Goal: Find specific page/section: Find specific page/section

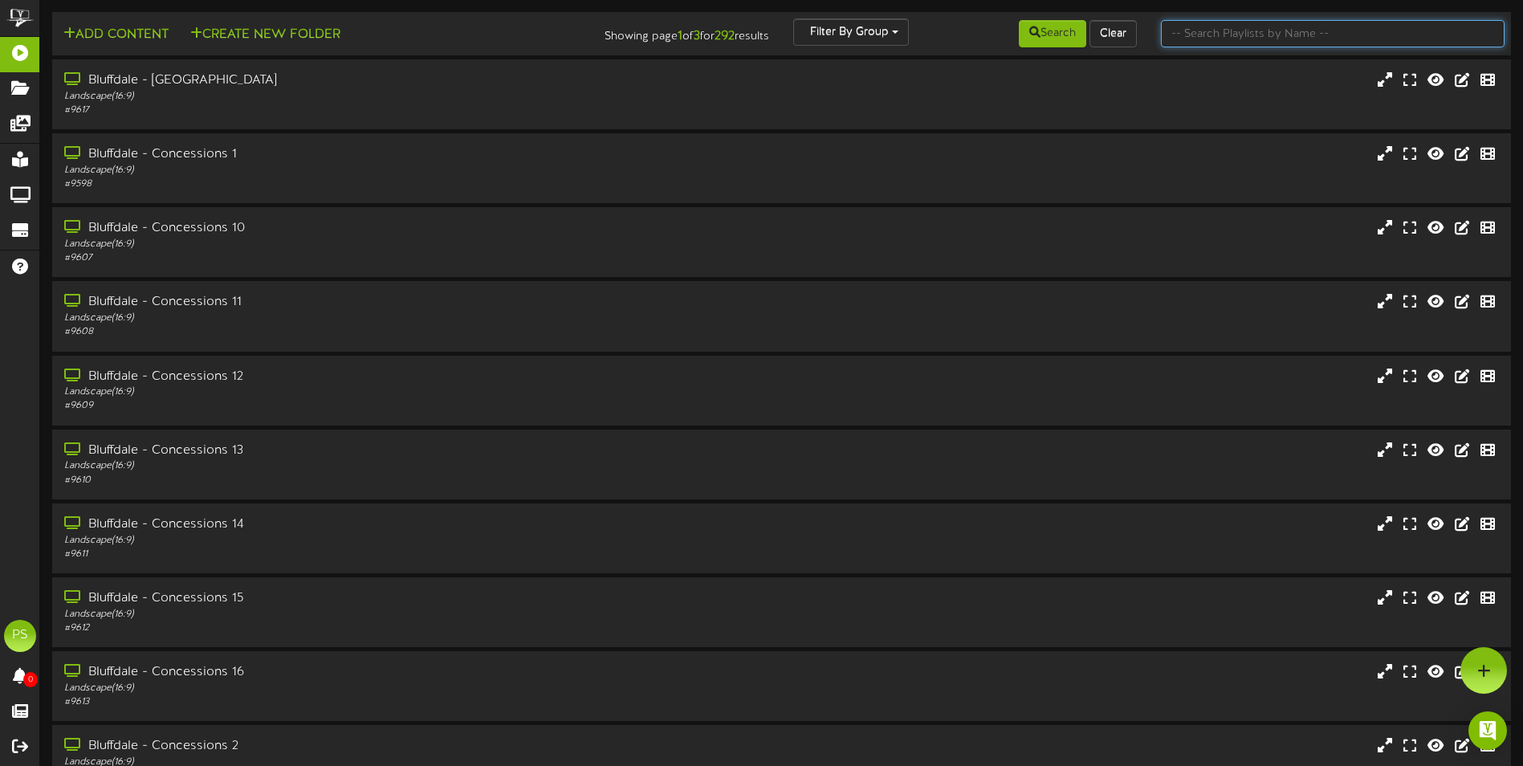
click at [1192, 27] on input "text" at bounding box center [1333, 33] width 344 height 27
type input "queen creek"
click at [1024, 30] on button "Search" at bounding box center [1052, 33] width 67 height 27
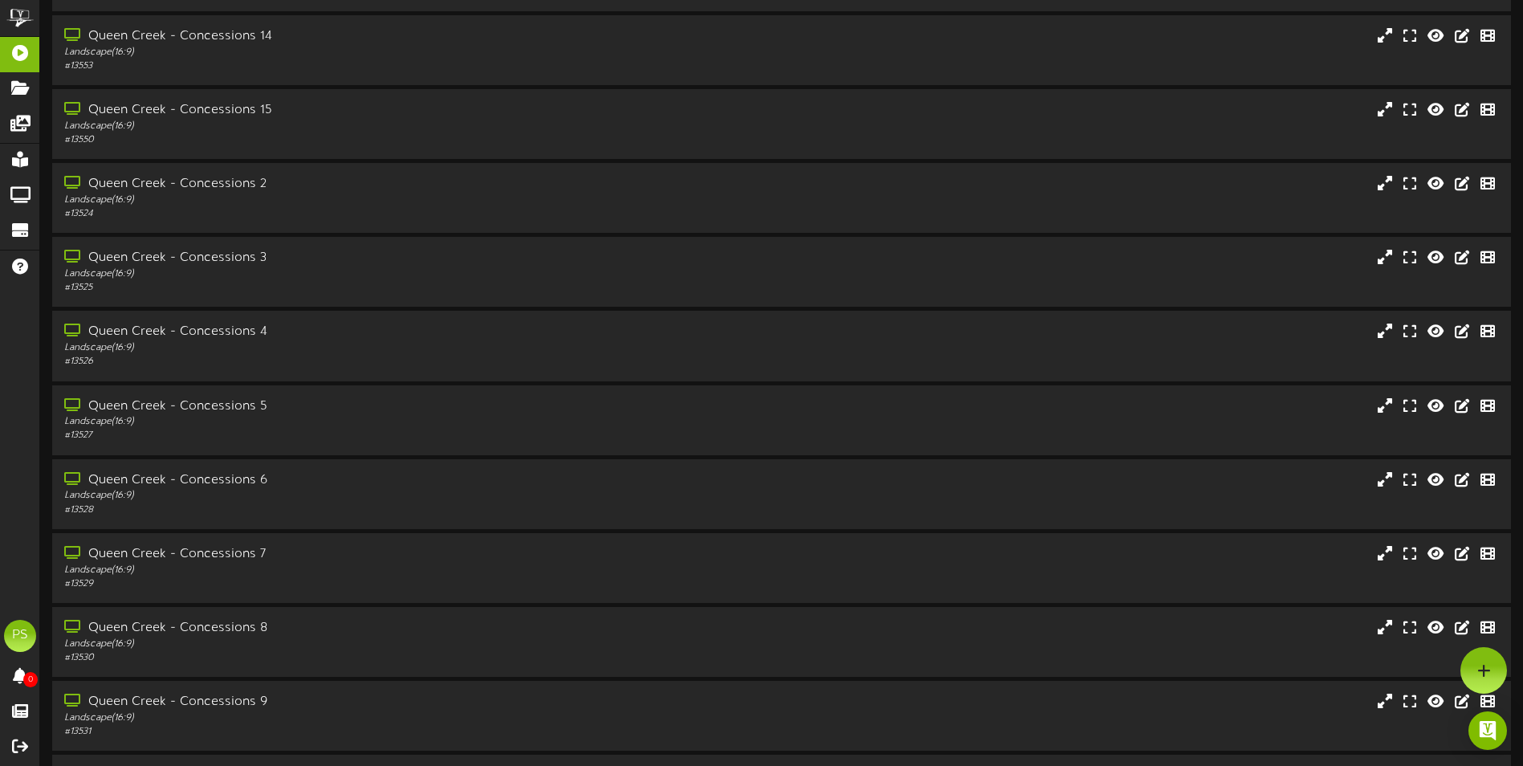
scroll to position [241, 0]
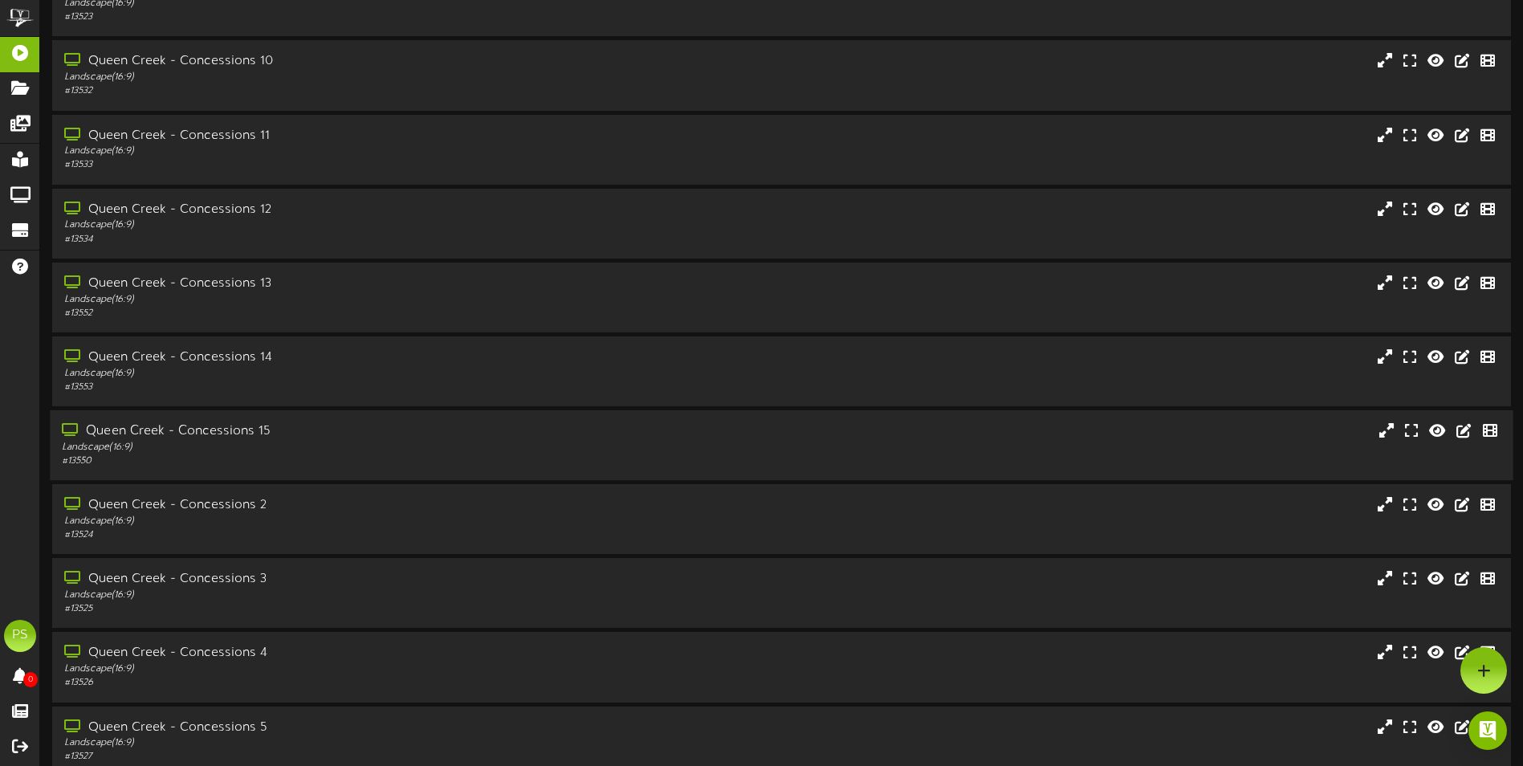
click at [403, 444] on div "Landscape ( 16:9 )" at bounding box center [354, 448] width 585 height 14
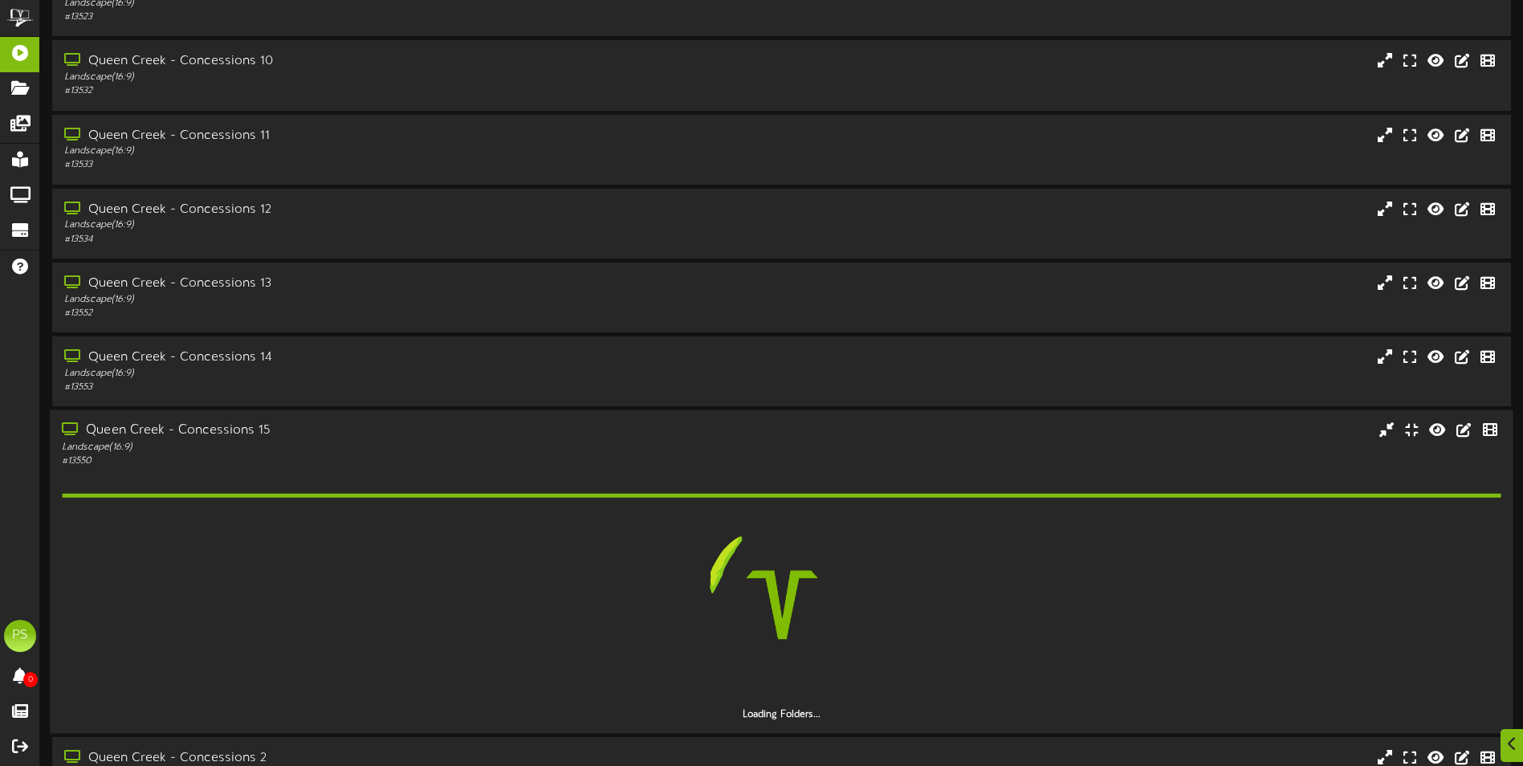
scroll to position [401, 0]
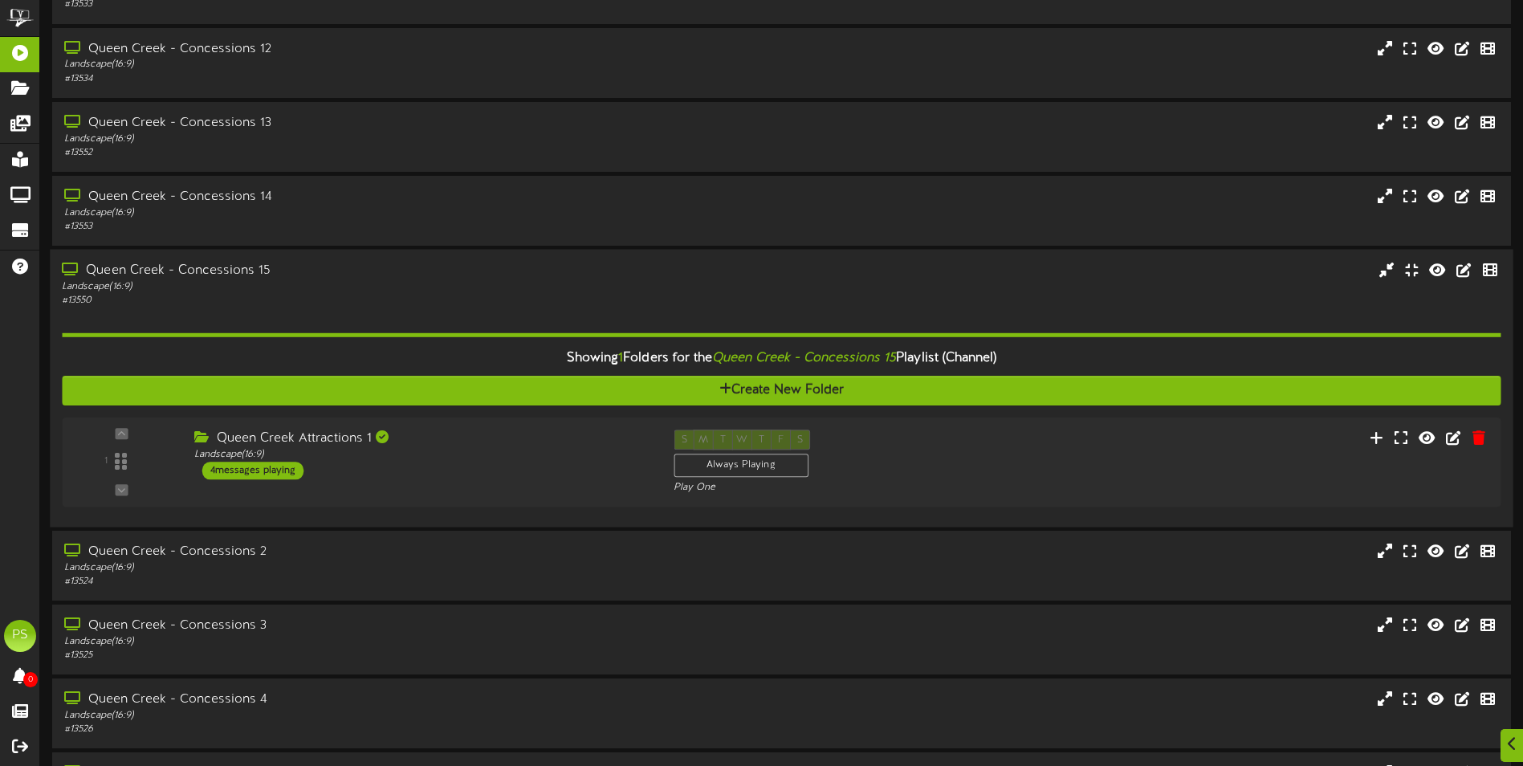
click at [403, 444] on div "Queen Creek Attractions 1" at bounding box center [421, 439] width 455 height 18
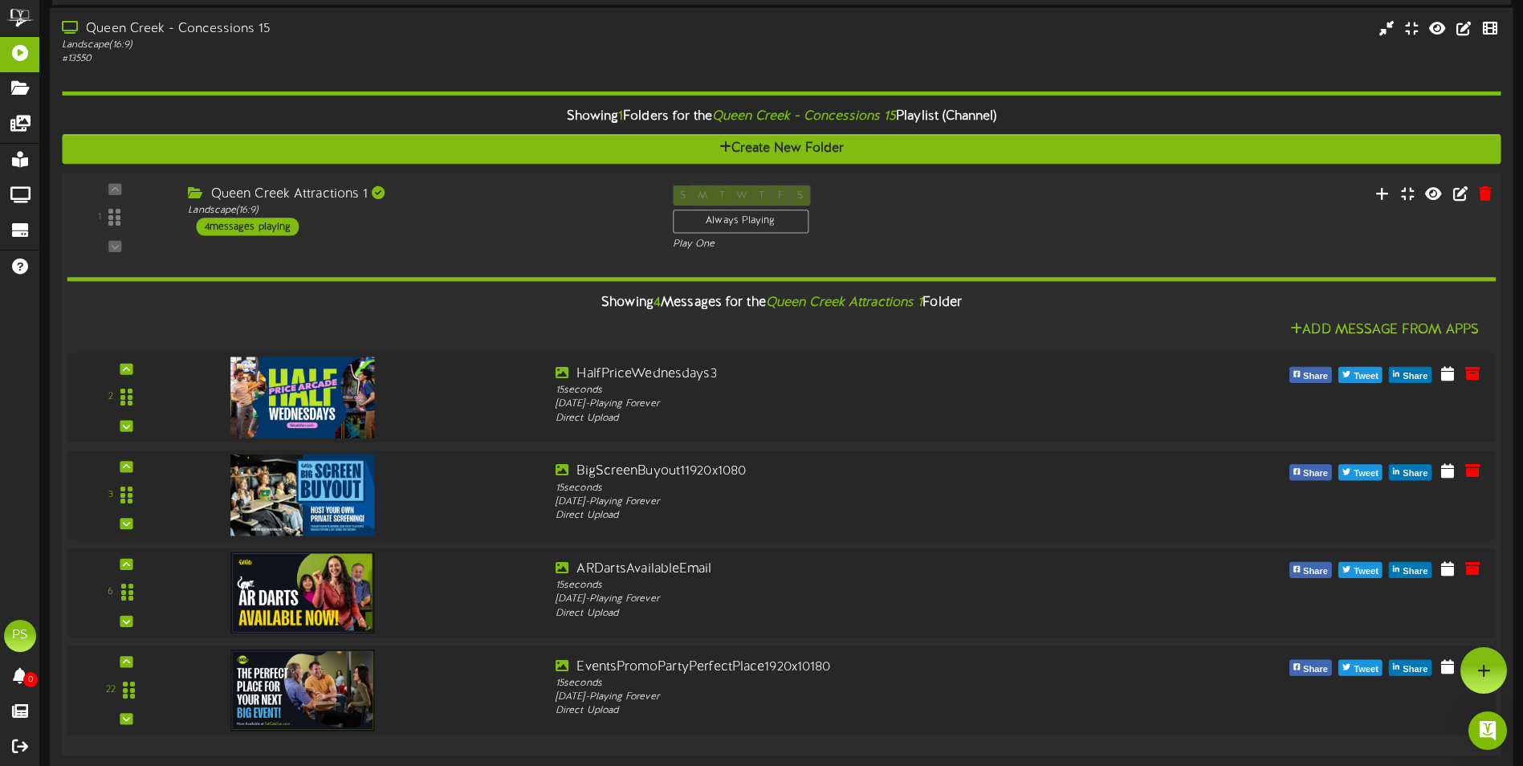
scroll to position [321, 0]
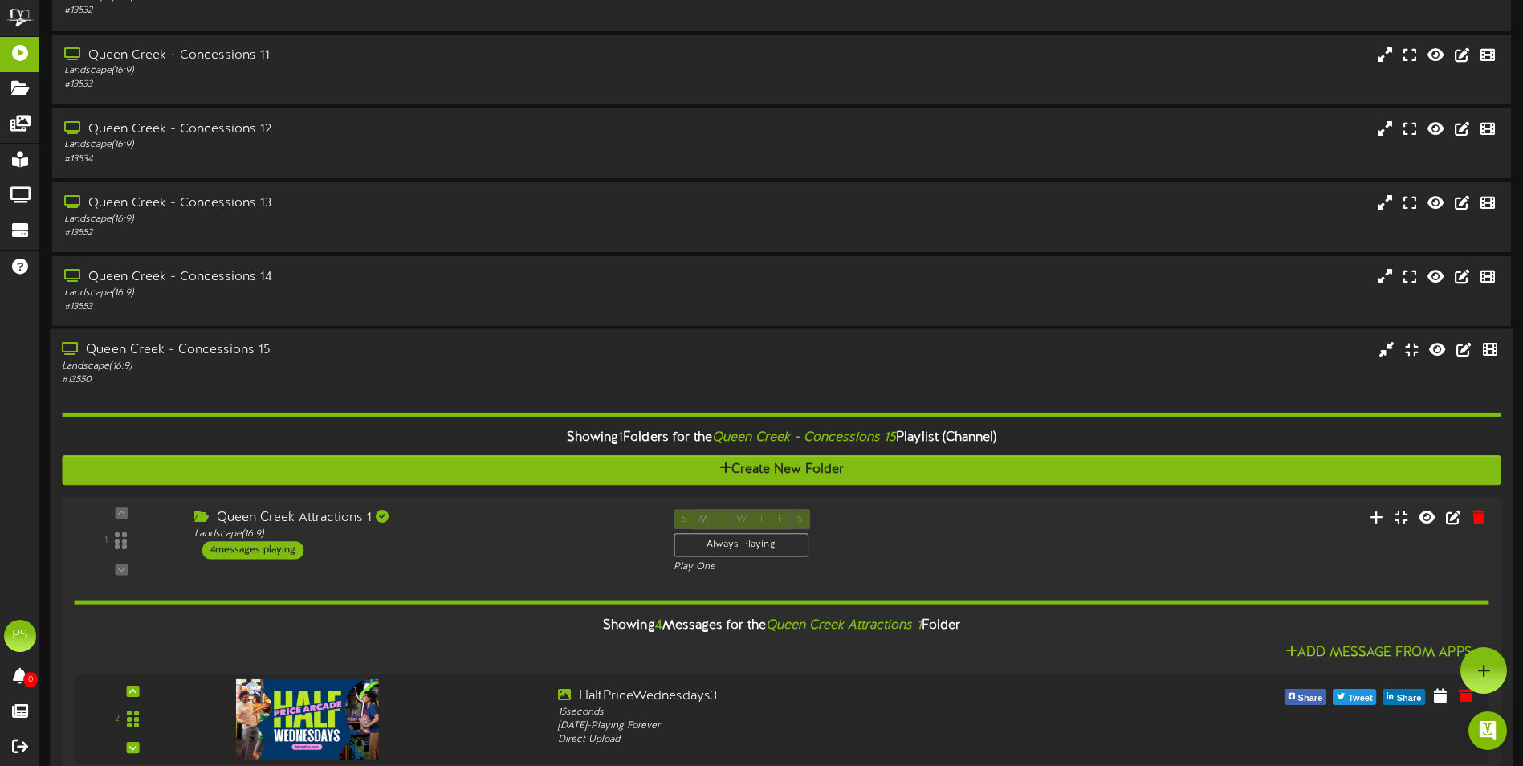
click at [406, 348] on div "Queen Creek - Concessions 15" at bounding box center [354, 350] width 585 height 18
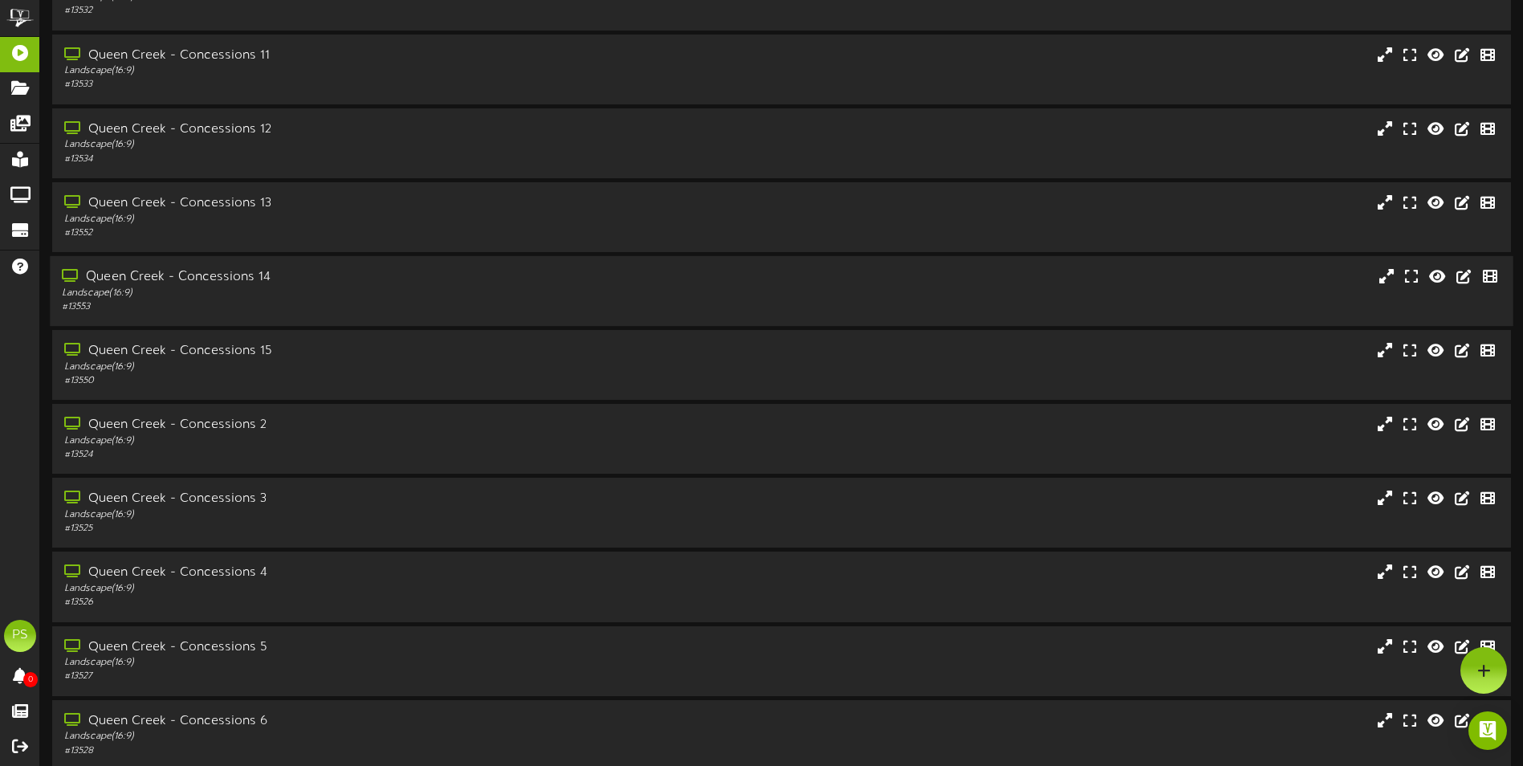
click at [426, 290] on div "Landscape ( 16:9 )" at bounding box center [354, 294] width 585 height 14
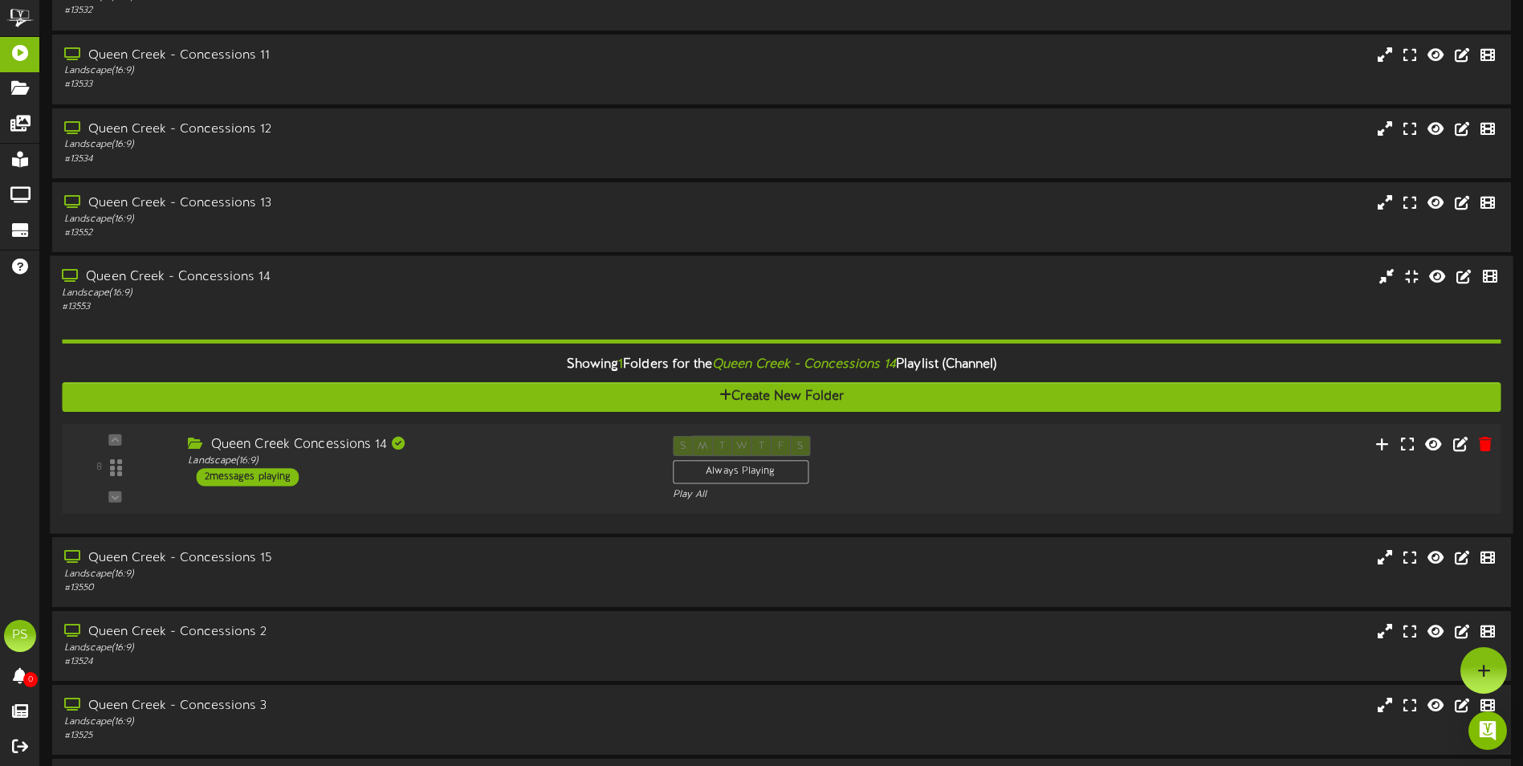
click at [497, 470] on div "Queen Creek Concessions 14 Landscape ( 16:9 ) 2 messages playing" at bounding box center [418, 460] width 484 height 51
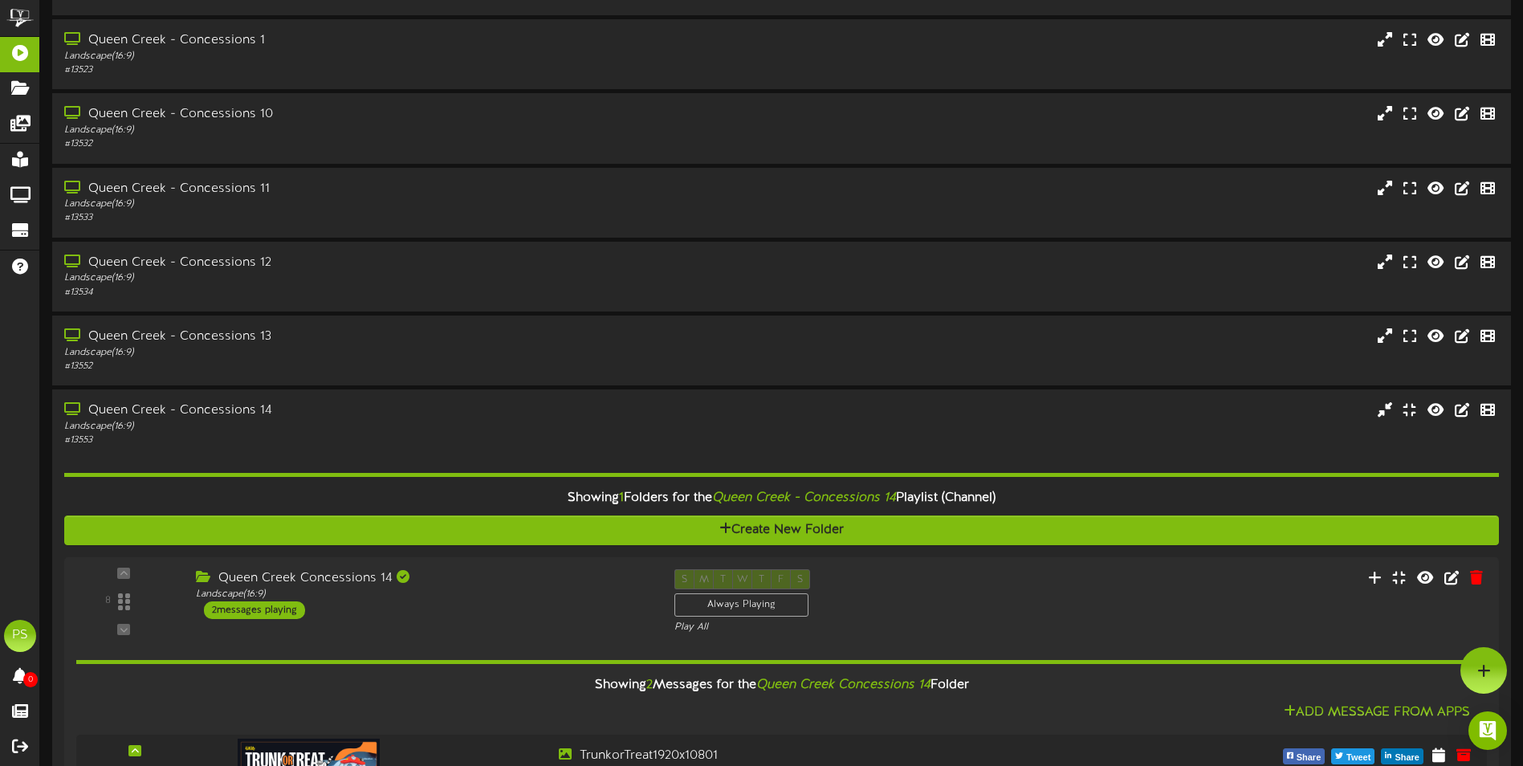
scroll to position [0, 0]
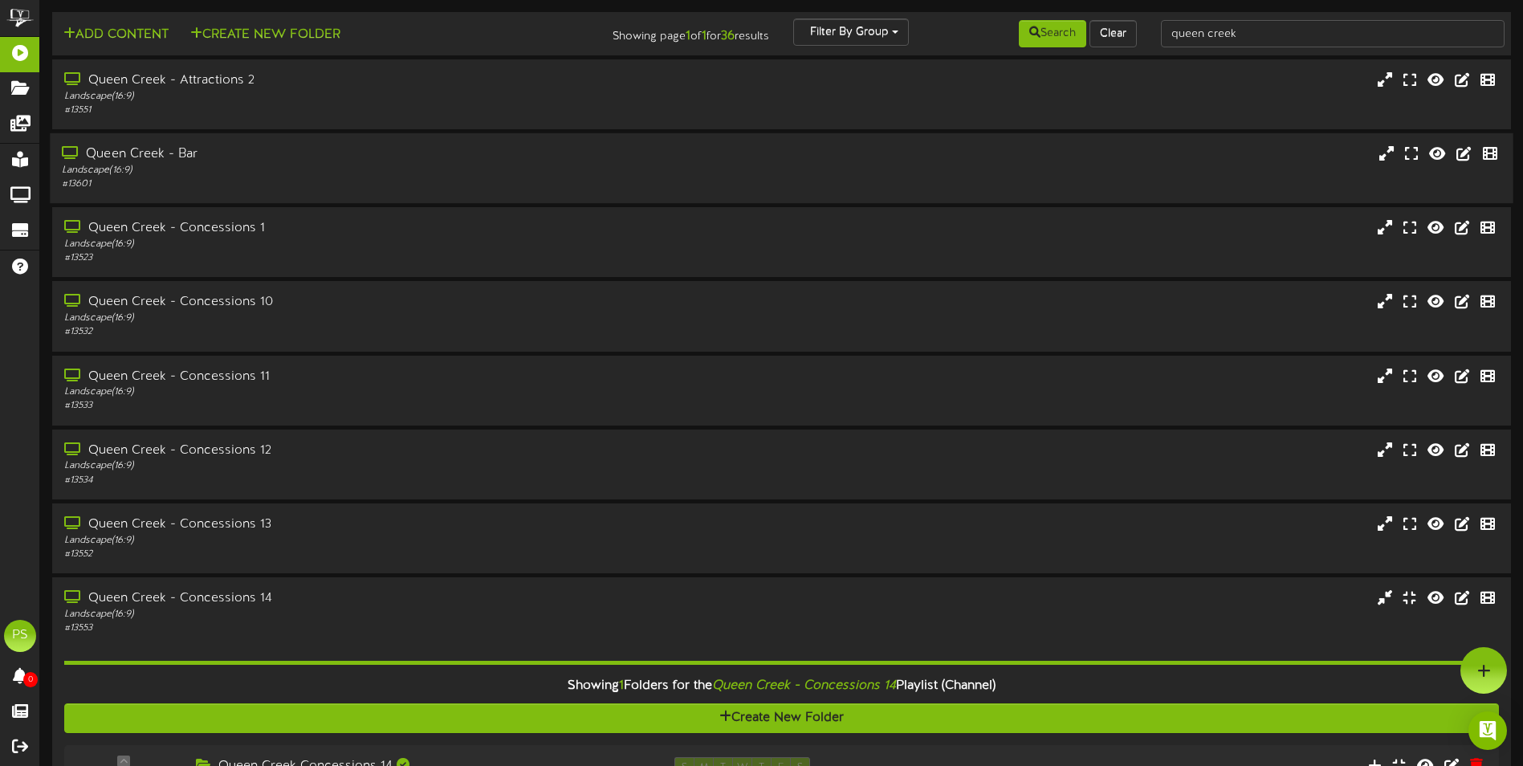
click at [312, 157] on div "Queen Creek - Bar" at bounding box center [354, 154] width 585 height 18
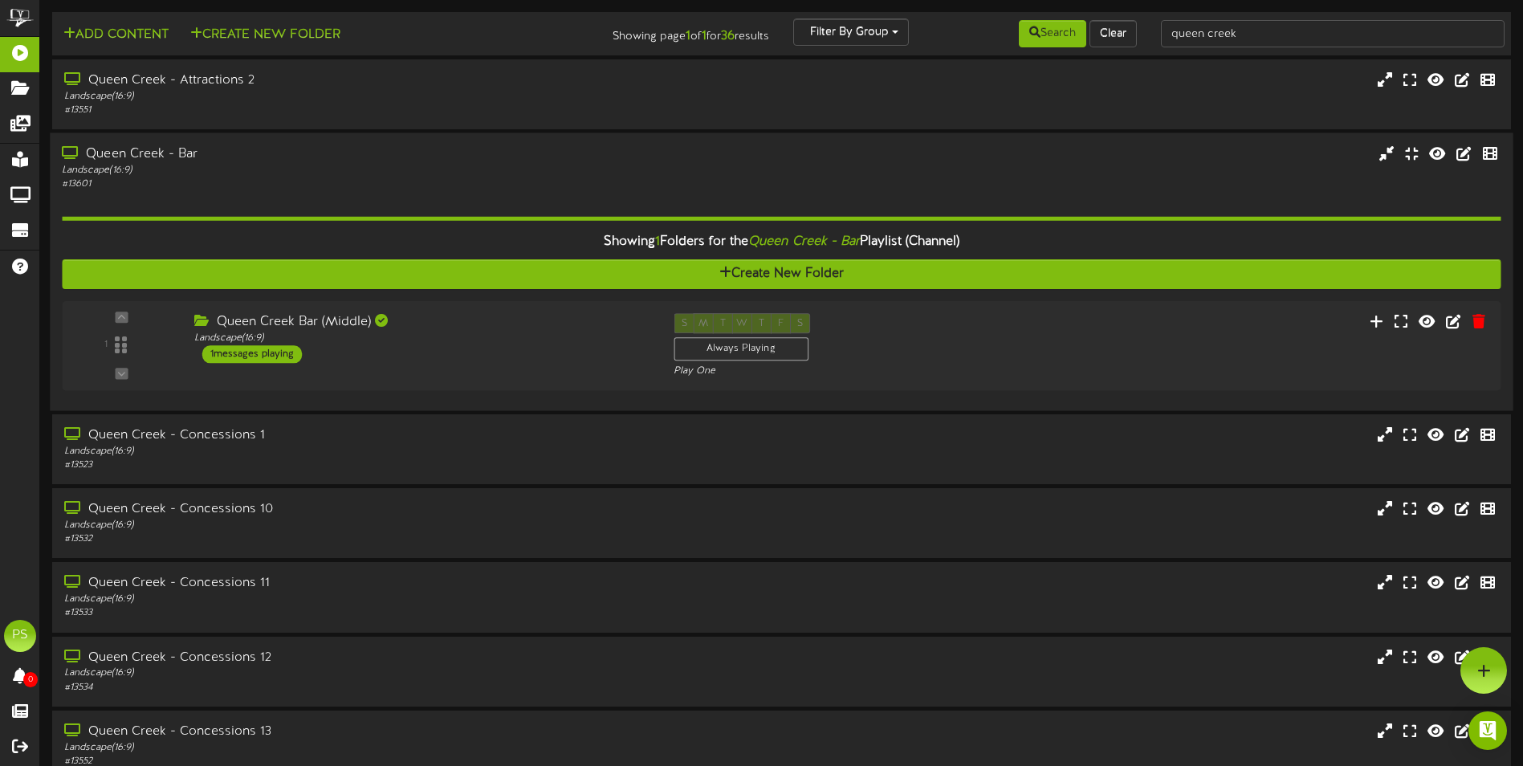
click at [312, 157] on div "Queen Creek - Bar" at bounding box center [354, 154] width 585 height 18
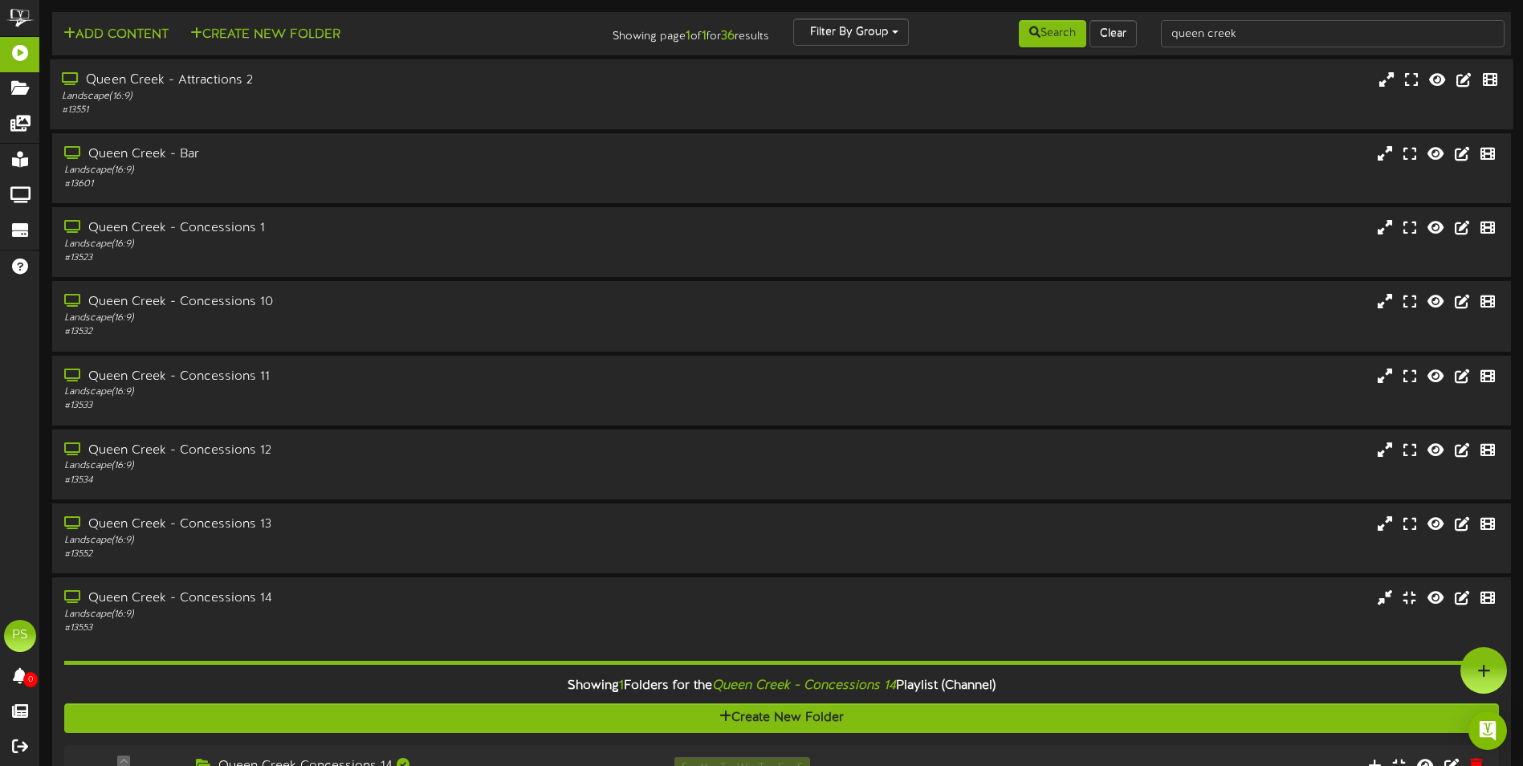
click at [331, 83] on div "Queen Creek - Attractions 2" at bounding box center [354, 80] width 585 height 18
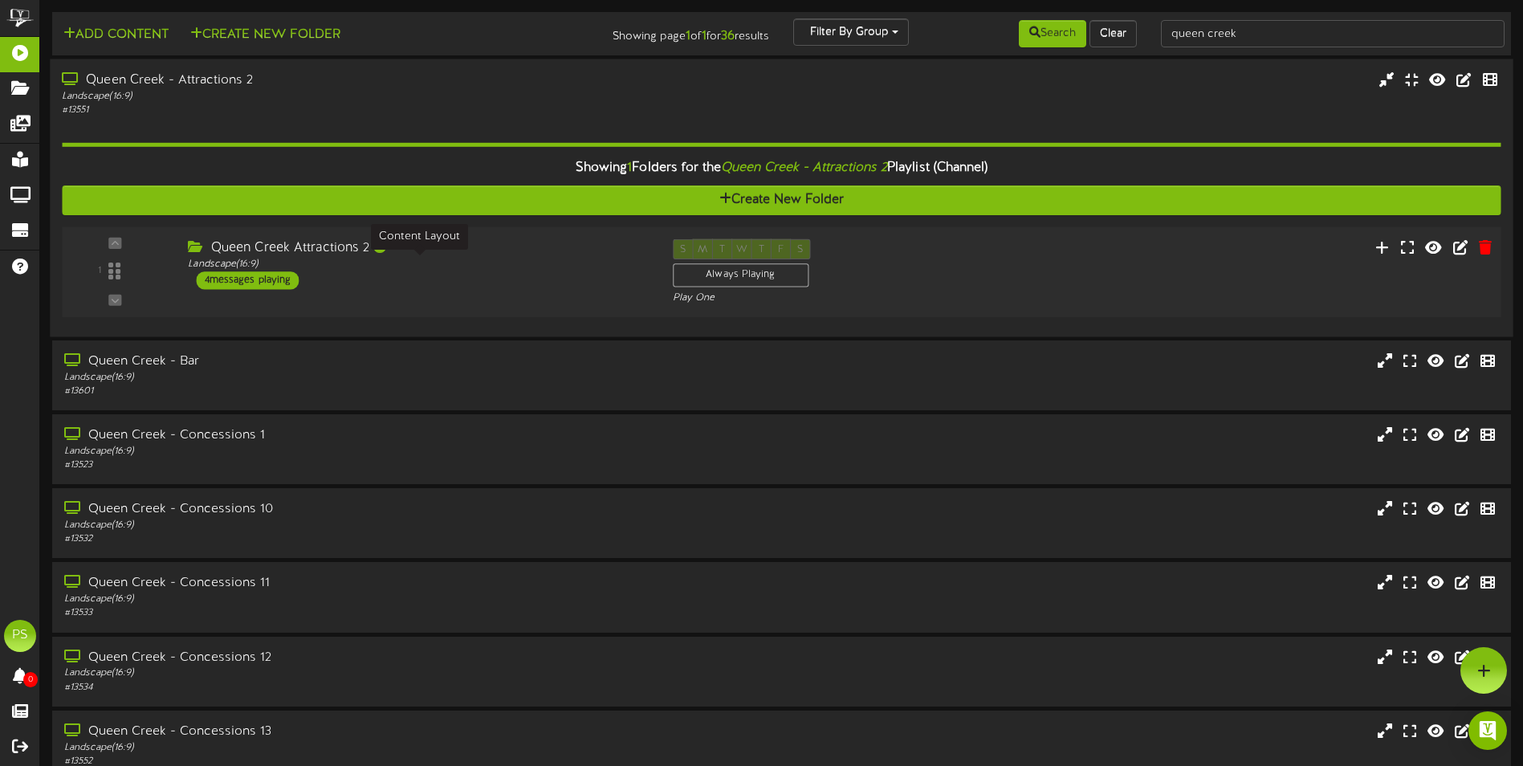
click at [450, 258] on div "Landscape ( 16:9 )" at bounding box center [418, 265] width 460 height 14
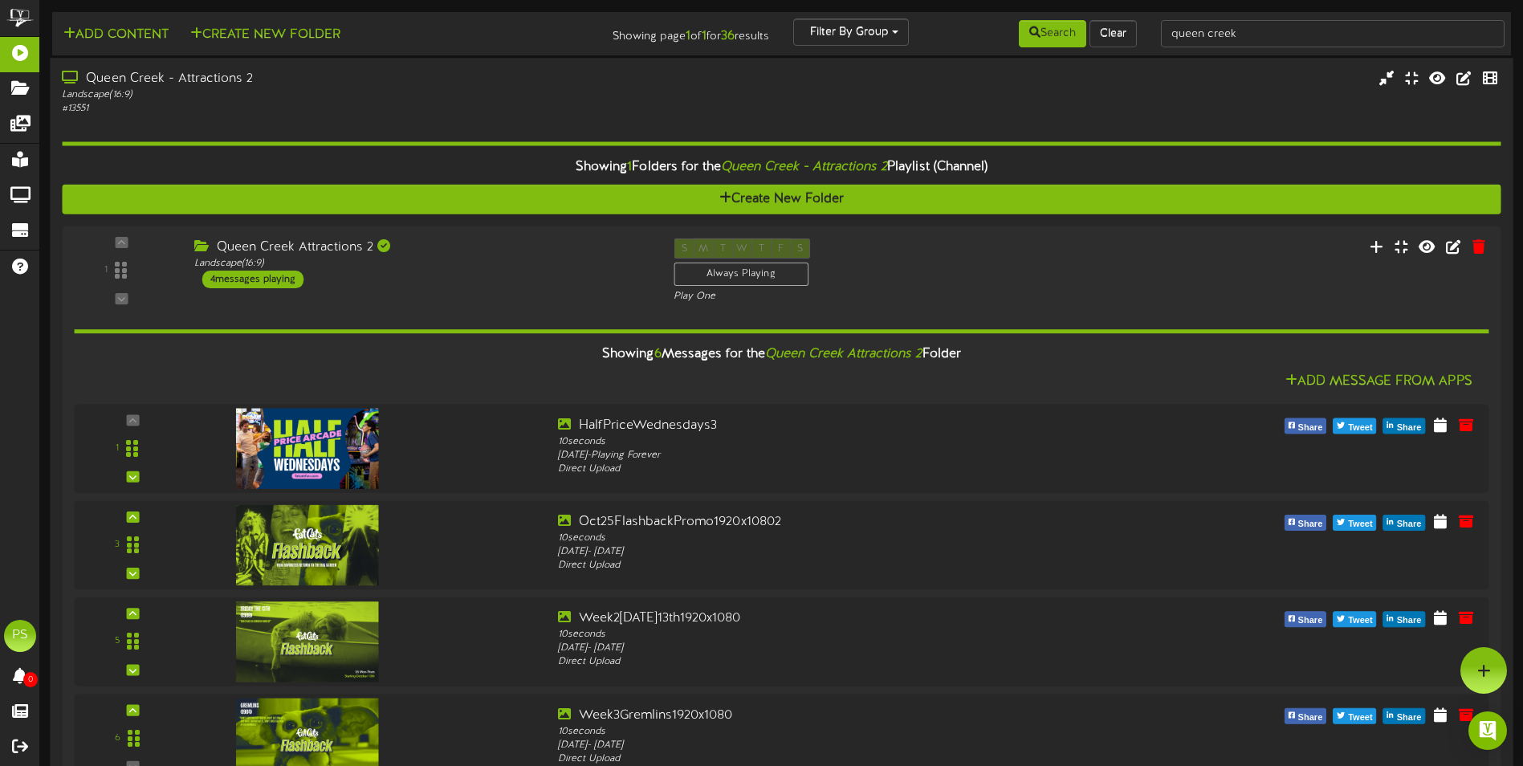
click at [473, 94] on div "Landscape ( 16:9 )" at bounding box center [354, 95] width 585 height 14
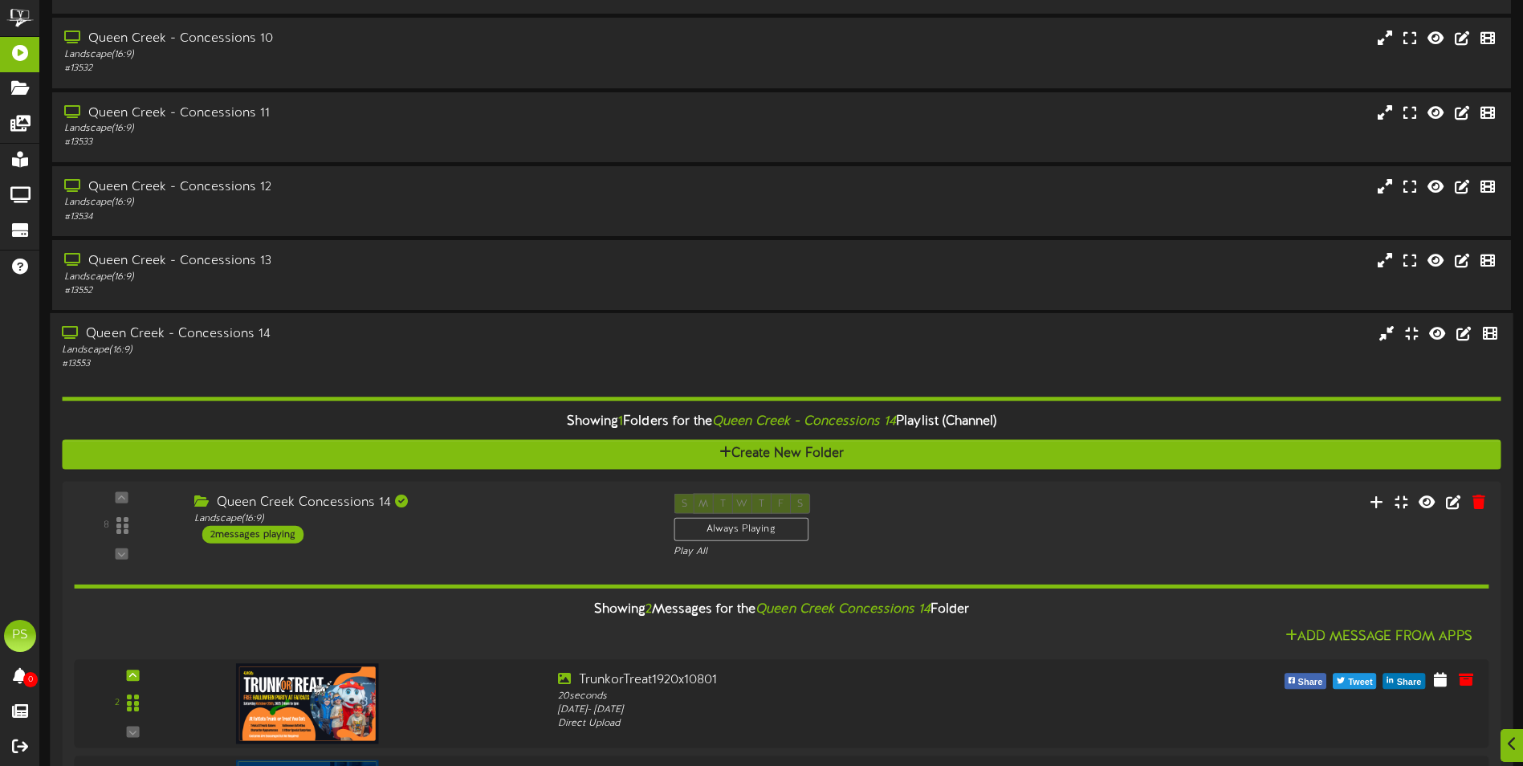
scroll to position [321, 0]
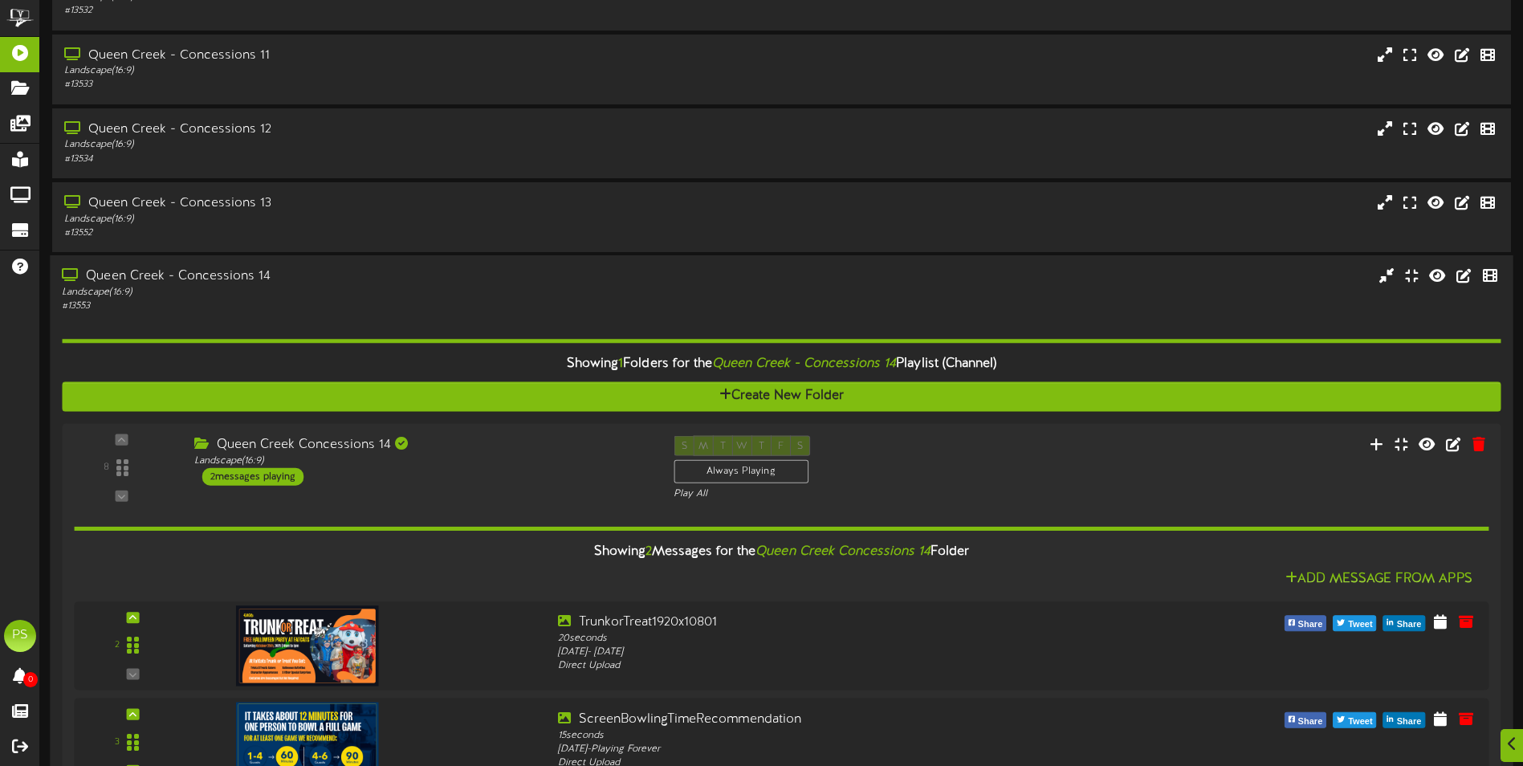
click at [448, 287] on div "Landscape ( 16:9 )" at bounding box center [354, 293] width 585 height 14
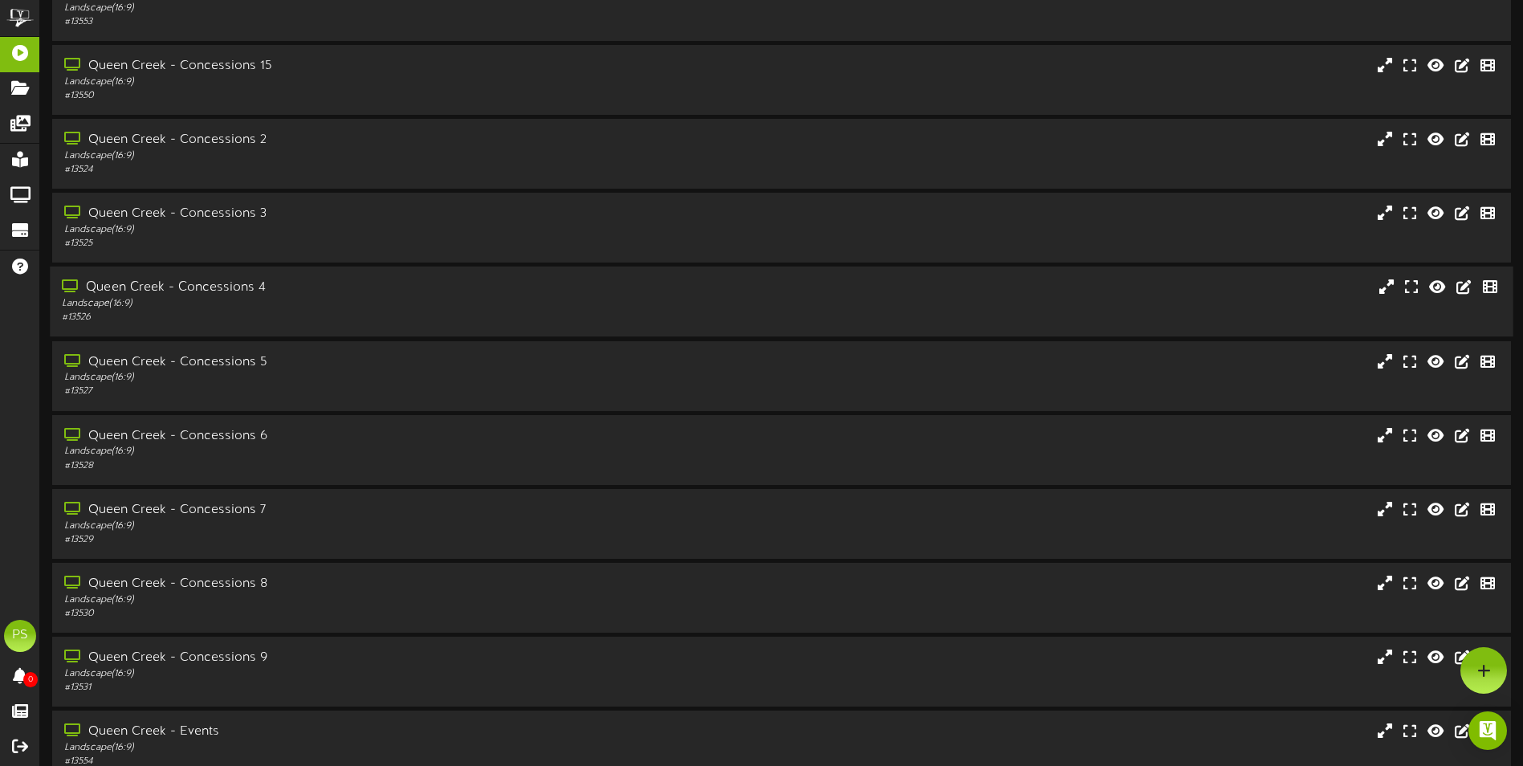
scroll to position [572, 0]
